Goal: Communication & Community: Answer question/provide support

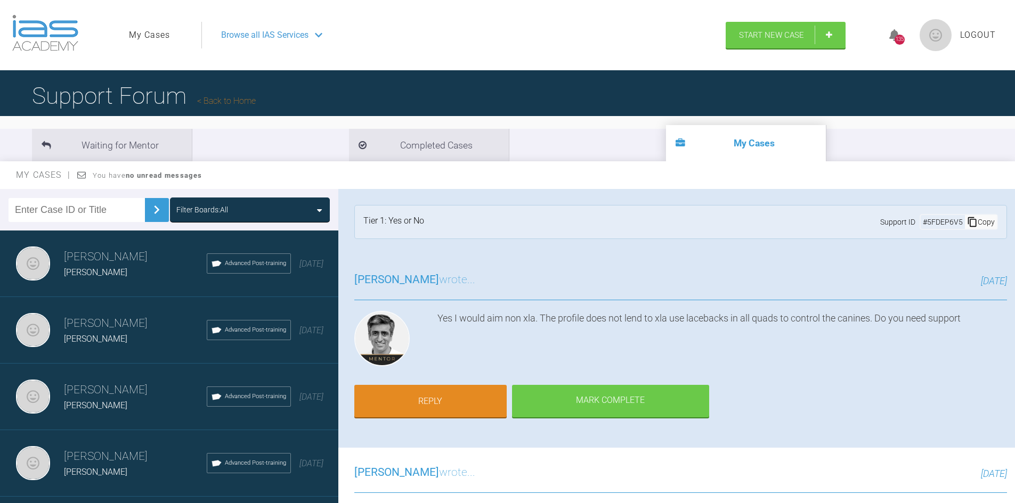
scroll to position [160, 0]
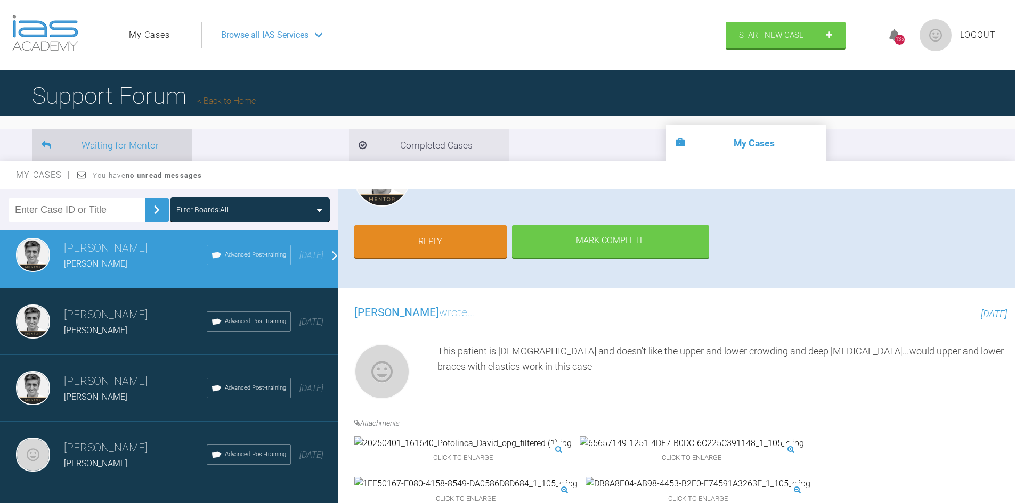
click at [131, 146] on li "Waiting for Mentor" at bounding box center [112, 145] width 160 height 32
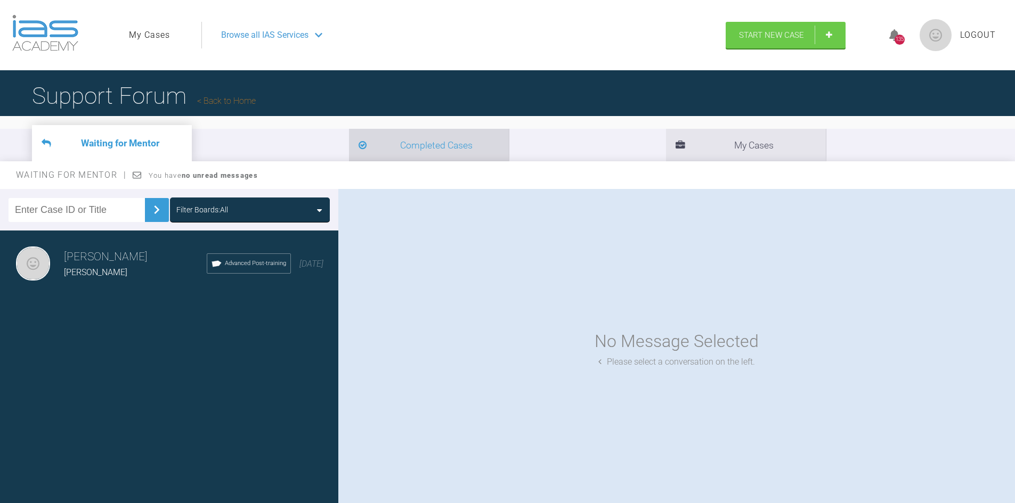
click at [349, 152] on li "Completed Cases" at bounding box center [429, 145] width 160 height 32
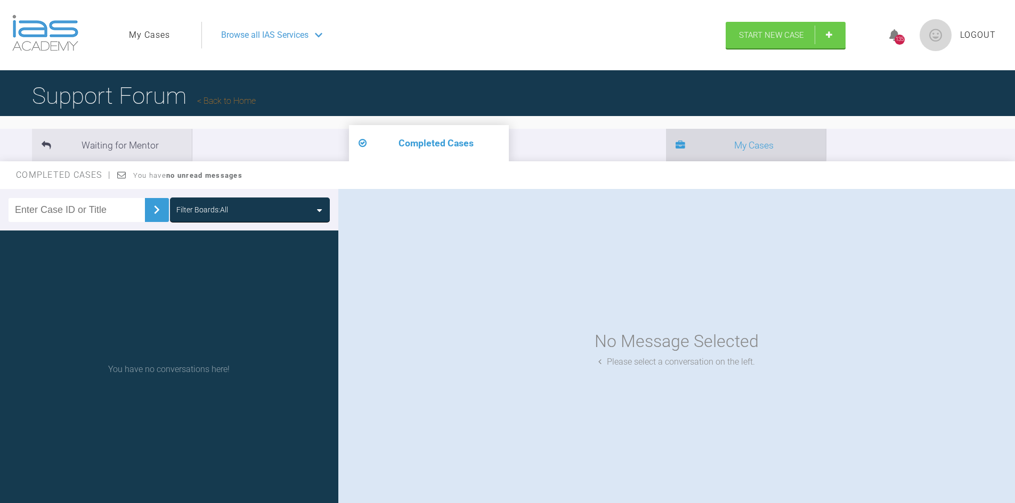
click at [666, 135] on li "My Cases" at bounding box center [746, 145] width 160 height 32
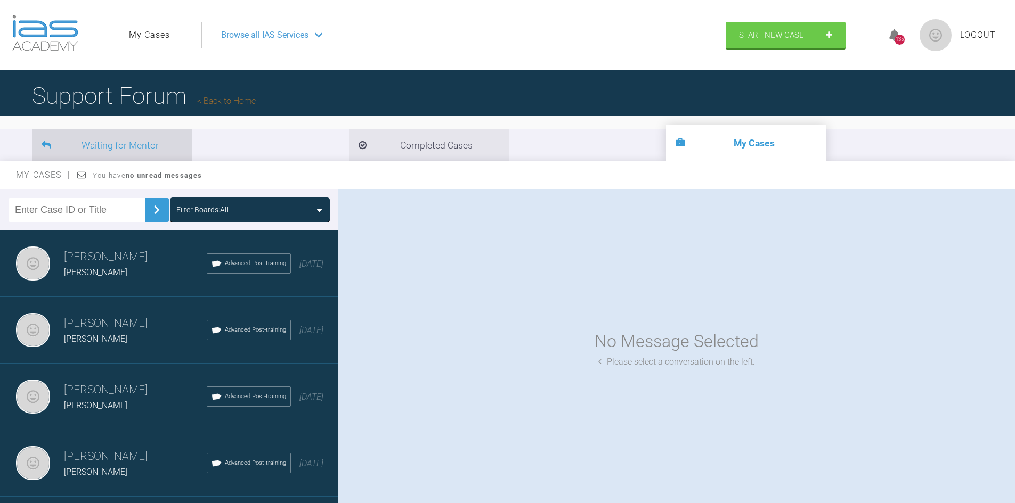
click at [157, 136] on li "Waiting for Mentor" at bounding box center [112, 145] width 160 height 32
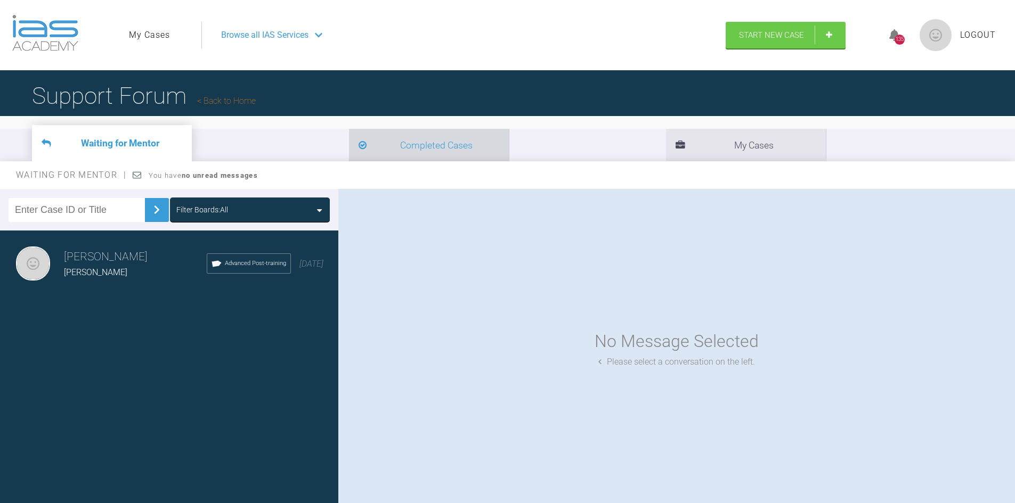
click at [349, 151] on li "Completed Cases" at bounding box center [429, 145] width 160 height 32
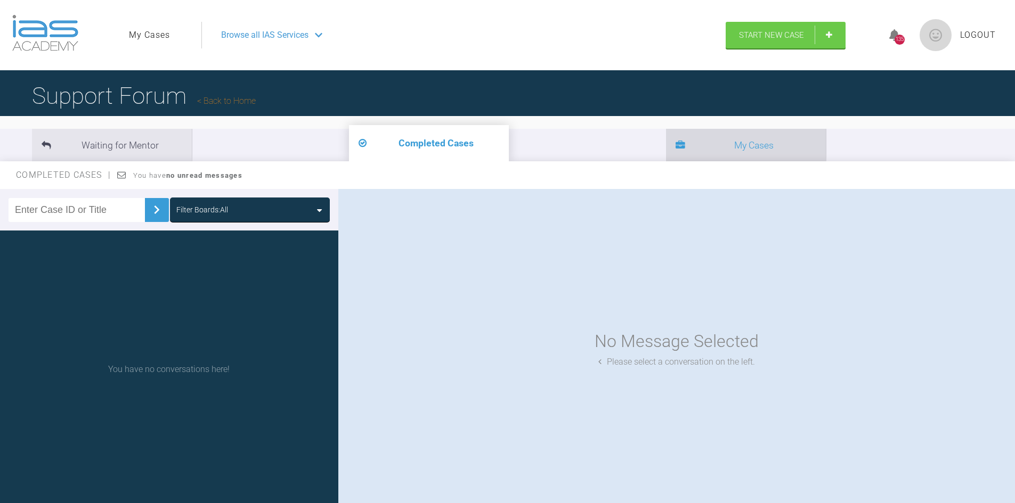
click at [666, 149] on li "My Cases" at bounding box center [746, 145] width 160 height 32
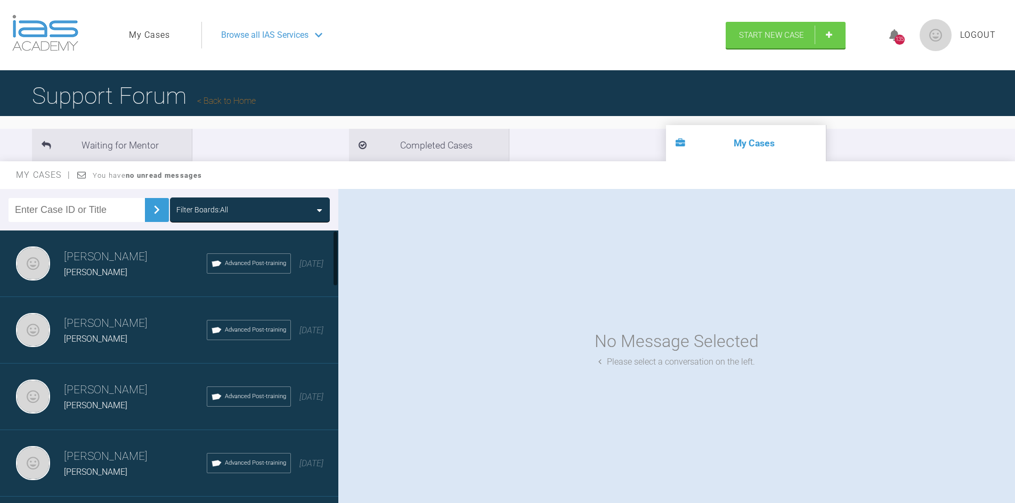
click at [113, 273] on span "[PERSON_NAME]" at bounding box center [95, 272] width 63 height 10
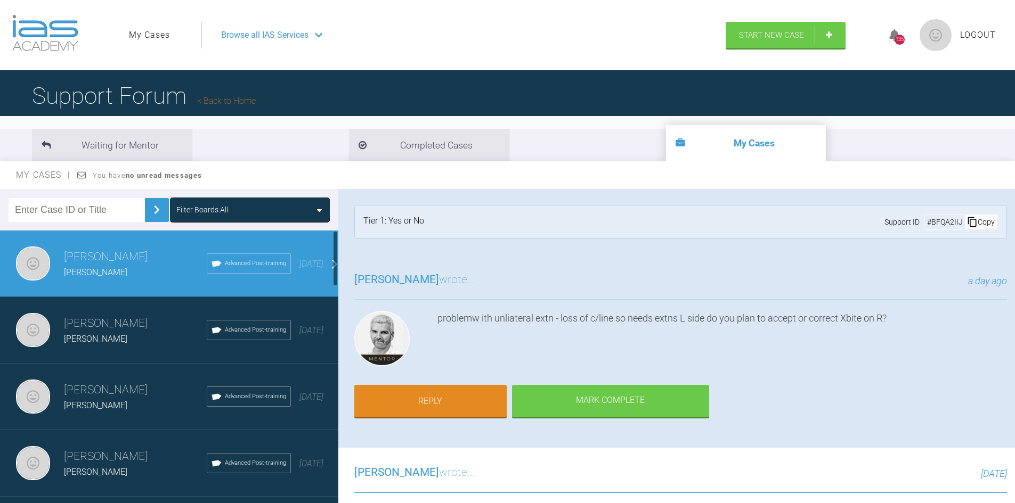
click at [93, 268] on span "[PERSON_NAME]" at bounding box center [95, 272] width 63 height 10
click at [430, 396] on link "Reply" at bounding box center [430, 402] width 152 height 33
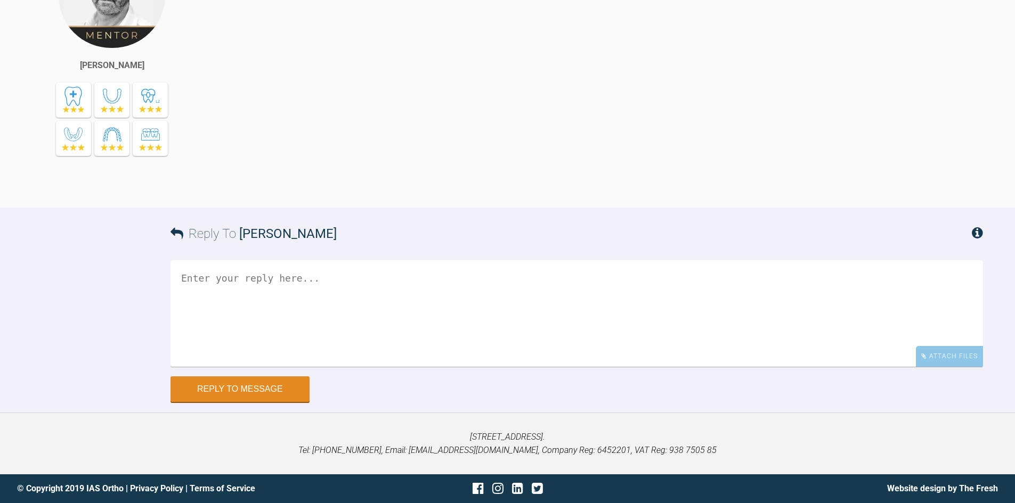
scroll to position [842, 0]
click at [222, 283] on textarea at bounding box center [576, 313] width 812 height 107
click at [274, 280] on textarea "so what extraction would be neede" at bounding box center [576, 313] width 812 height 107
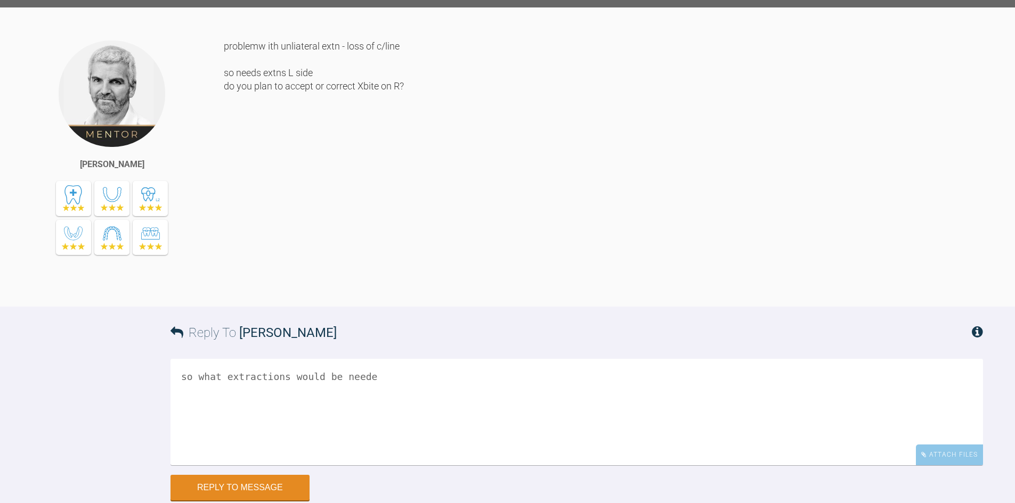
click at [360, 359] on textarea "so what extractions would be neede" at bounding box center [576, 412] width 812 height 107
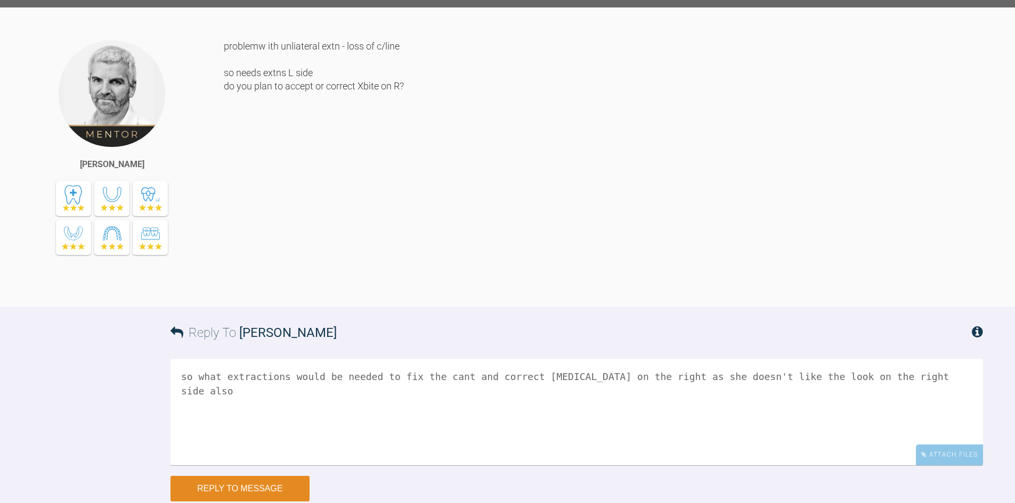
type textarea "so what extractions would be needed to fix the cant and correct [MEDICAL_DATA] …"
click at [194, 476] on button "Reply to Message" at bounding box center [239, 489] width 139 height 26
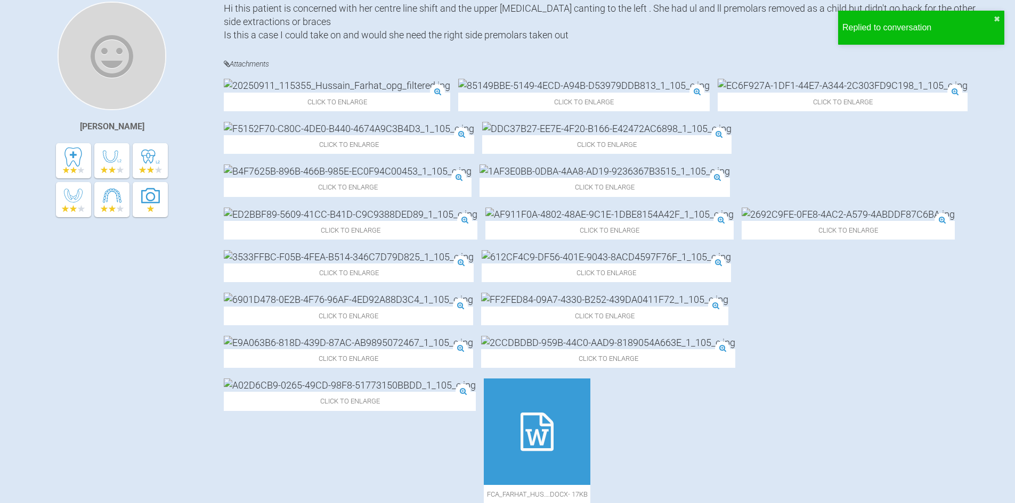
scroll to position [0, 0]
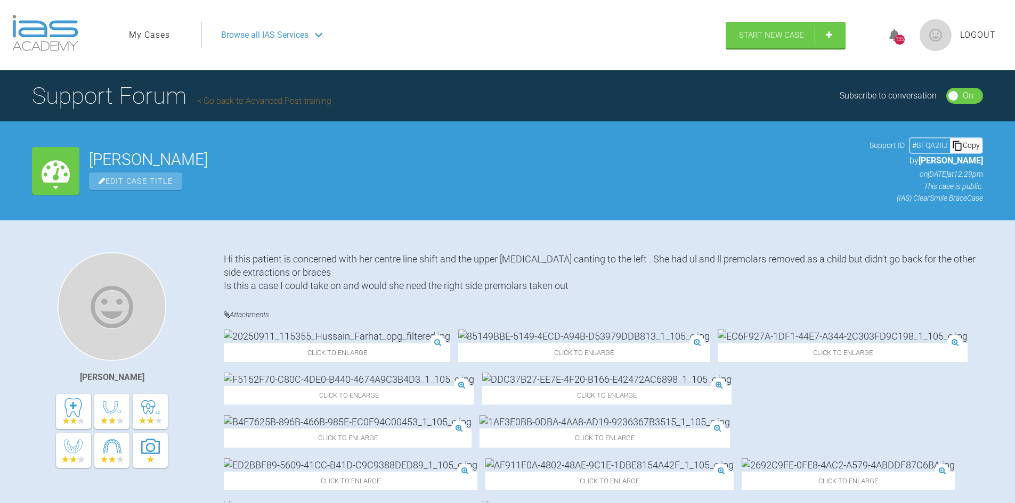
click at [137, 32] on link "My Cases" at bounding box center [149, 35] width 41 height 14
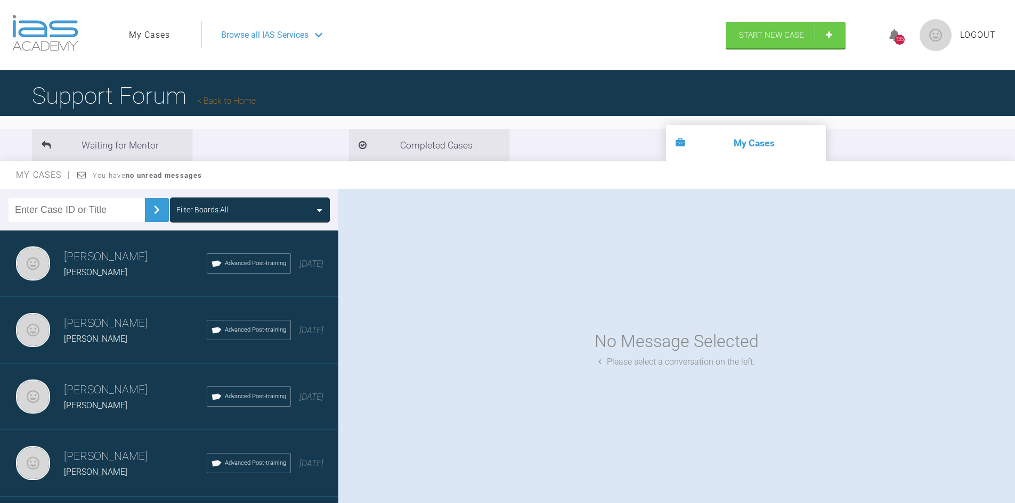
click at [75, 341] on span "[PERSON_NAME]" at bounding box center [95, 339] width 63 height 10
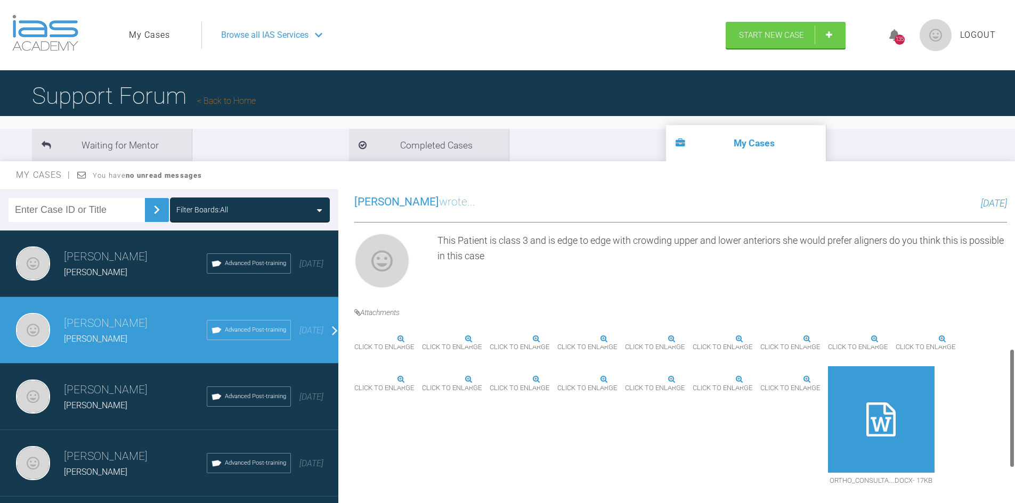
scroll to position [426, 0]
click at [95, 399] on div "[PERSON_NAME]" at bounding box center [135, 406] width 143 height 14
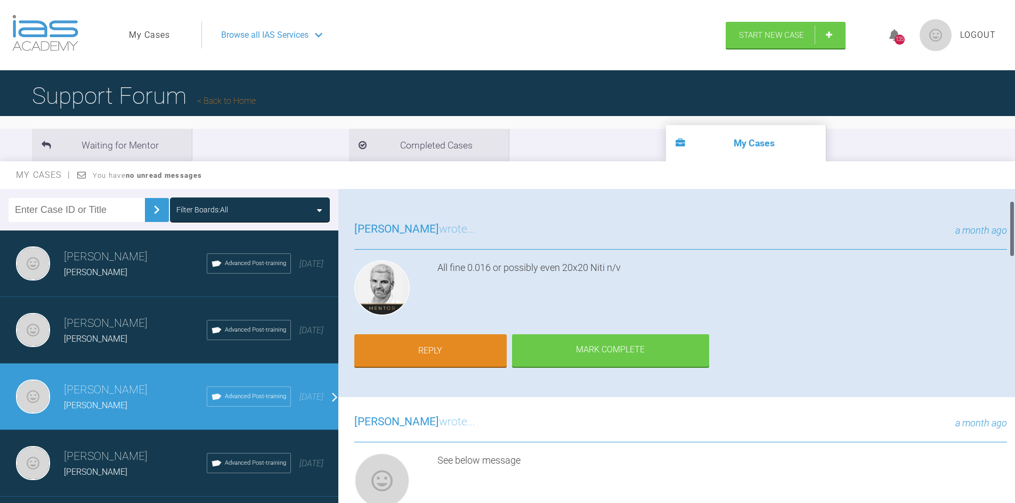
scroll to position [0, 0]
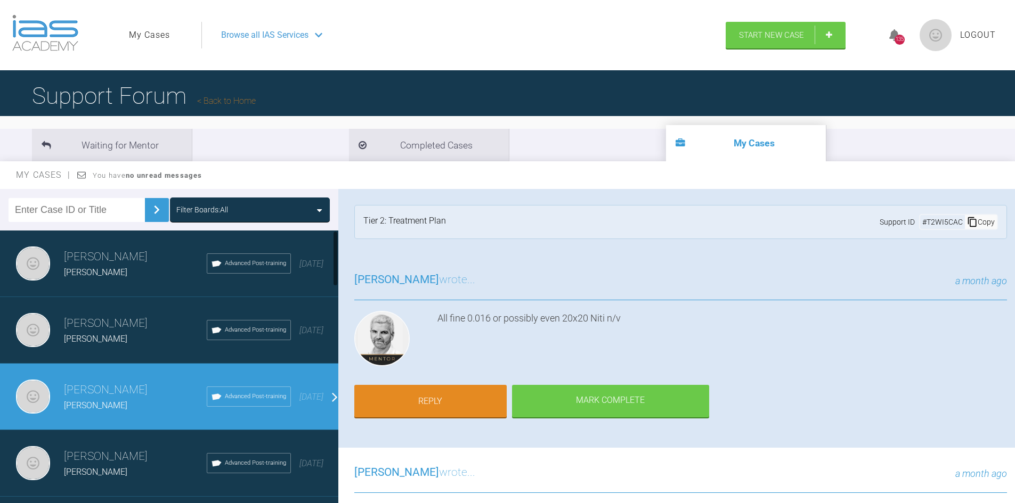
click at [86, 461] on h3 "[PERSON_NAME]" at bounding box center [135, 457] width 143 height 18
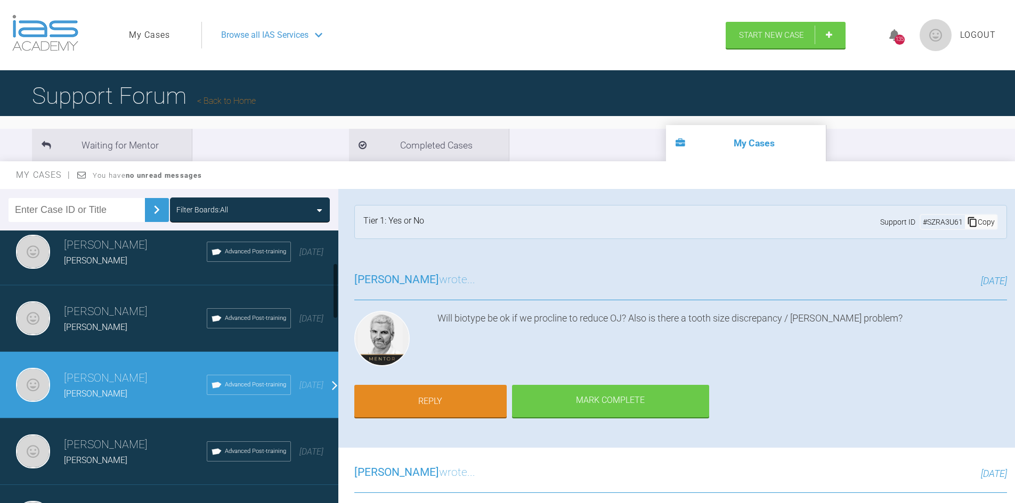
scroll to position [160, 0]
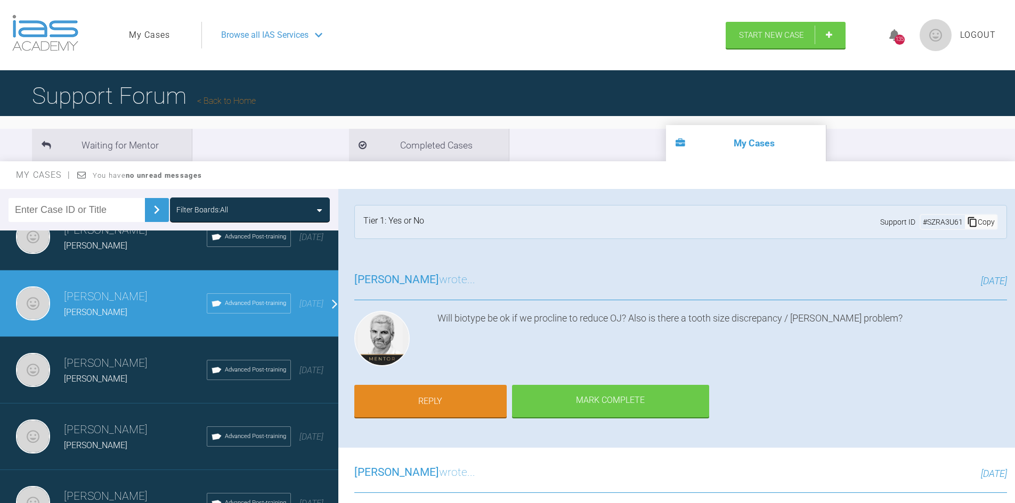
click at [93, 369] on h3 "[PERSON_NAME]" at bounding box center [135, 364] width 143 height 18
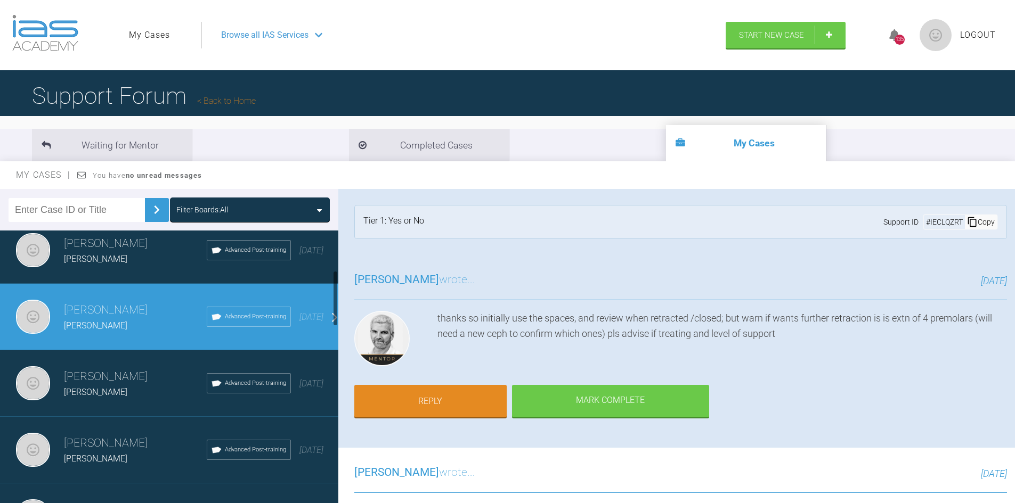
scroll to position [0, 0]
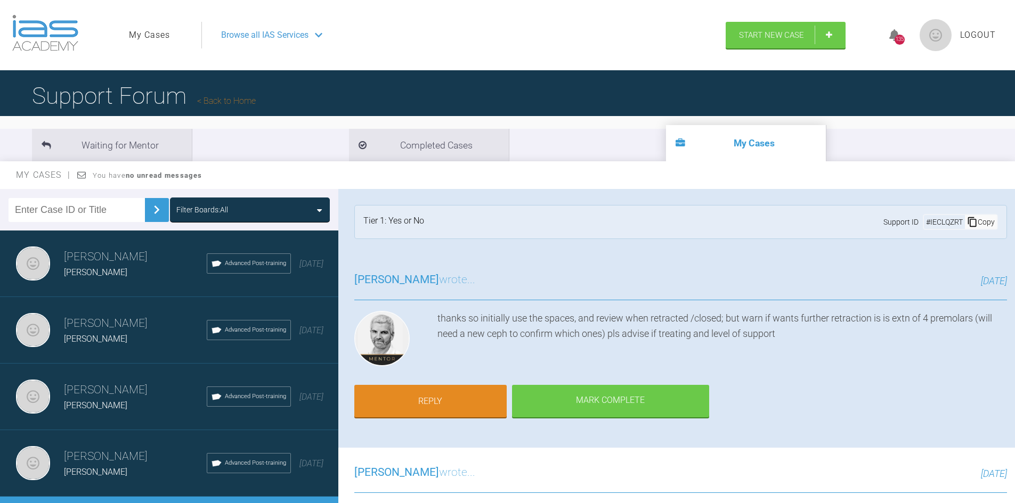
click at [97, 275] on span "[PERSON_NAME]" at bounding box center [95, 272] width 63 height 10
